Goal: Browse casually: Explore the website without a specific task or goal

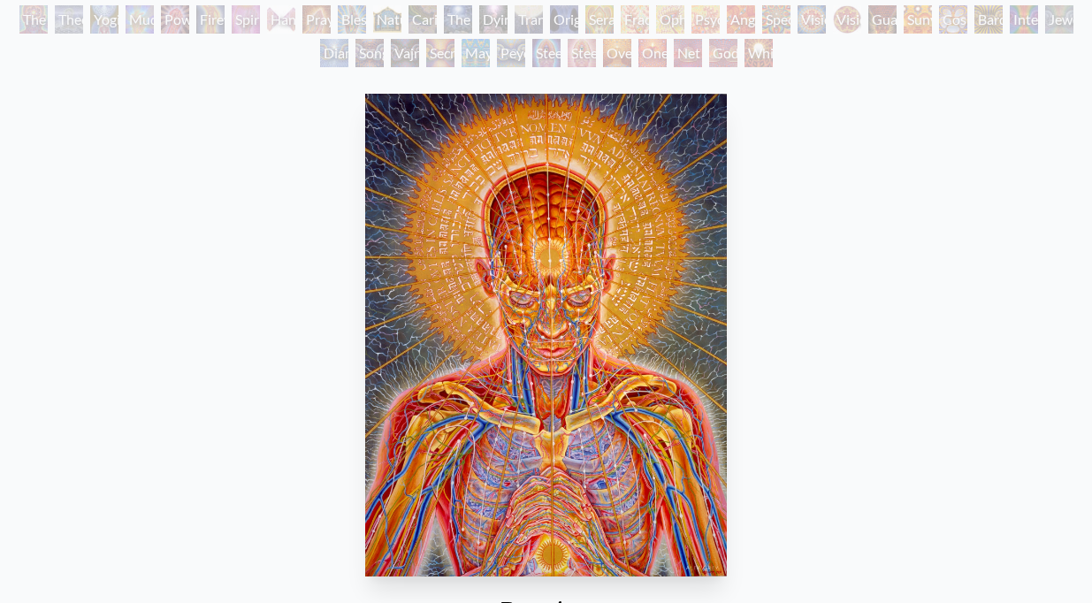
scroll to position [208, 0]
click at [475, 243] on img "5 / 133" at bounding box center [546, 336] width 362 height 483
click at [564, 246] on img "5 / 133" at bounding box center [546, 336] width 362 height 483
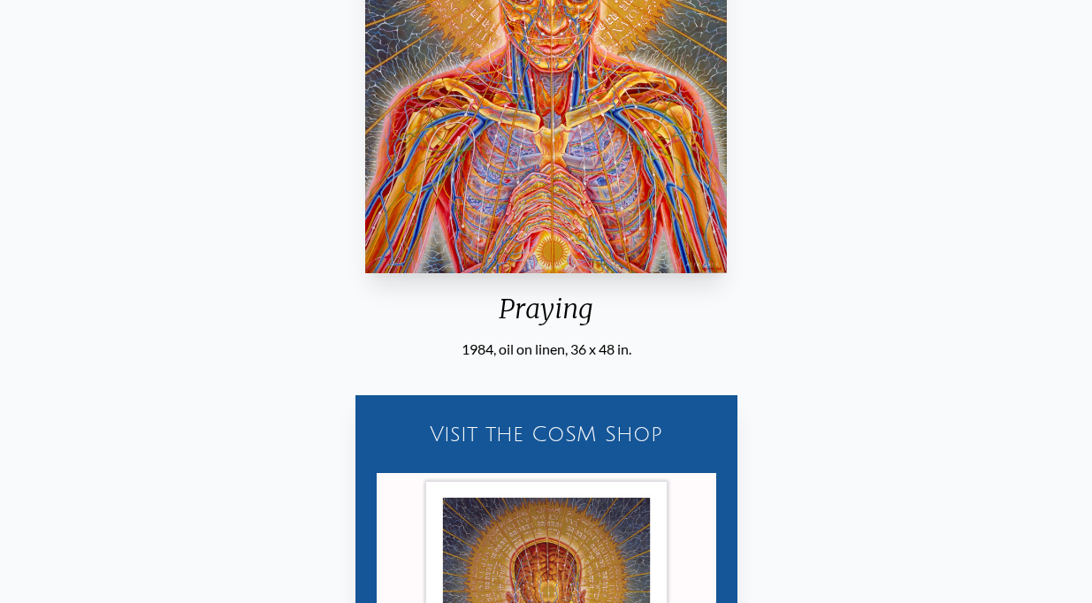
scroll to position [445, 0]
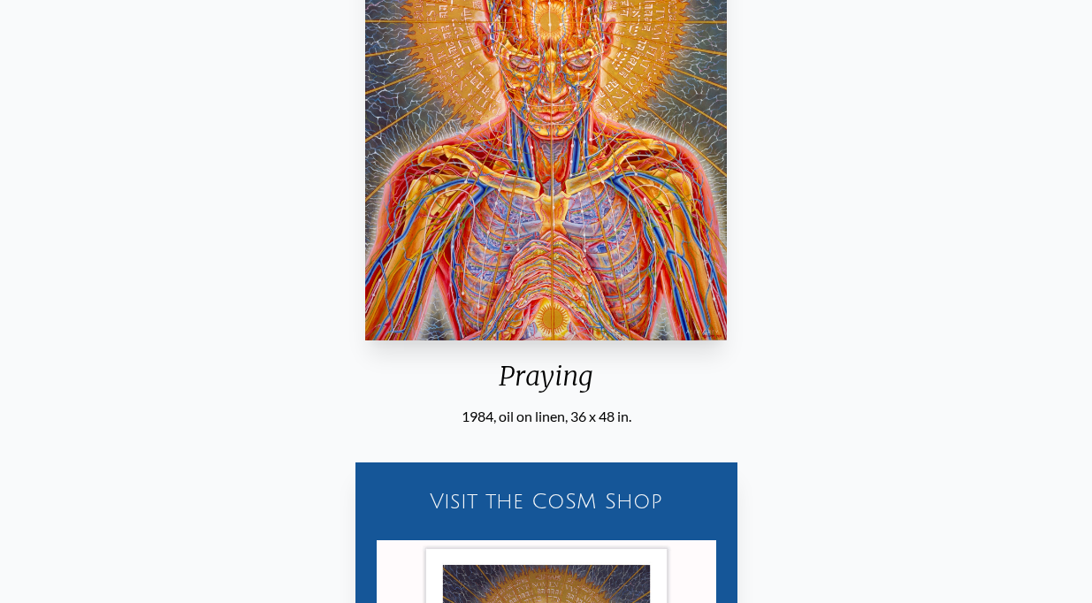
click at [589, 217] on img "5 / 133" at bounding box center [546, 99] width 362 height 483
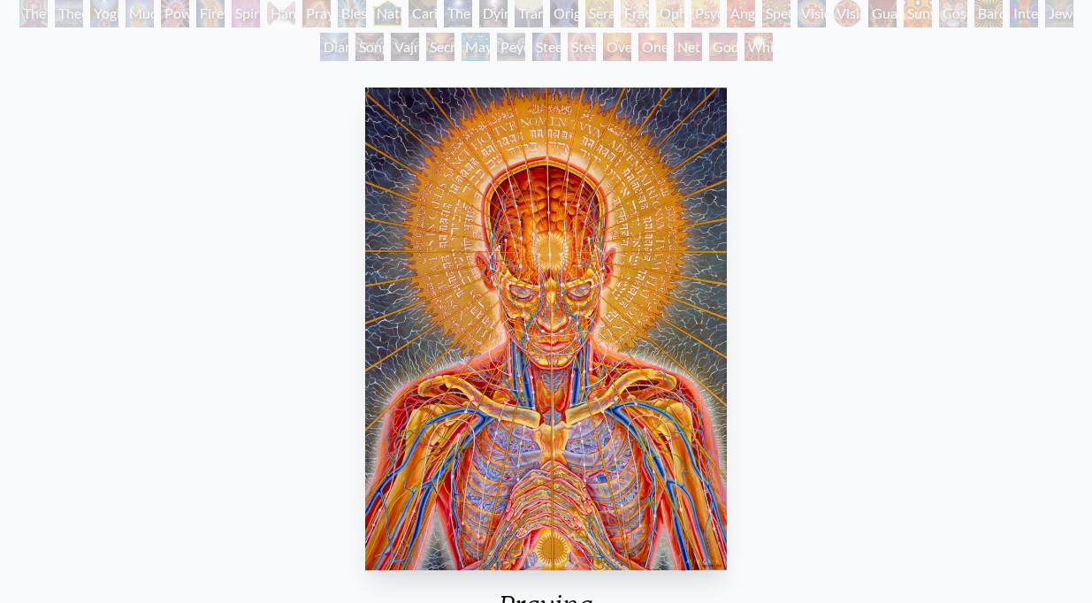
scroll to position [203, 0]
